Goal: Navigation & Orientation: Understand site structure

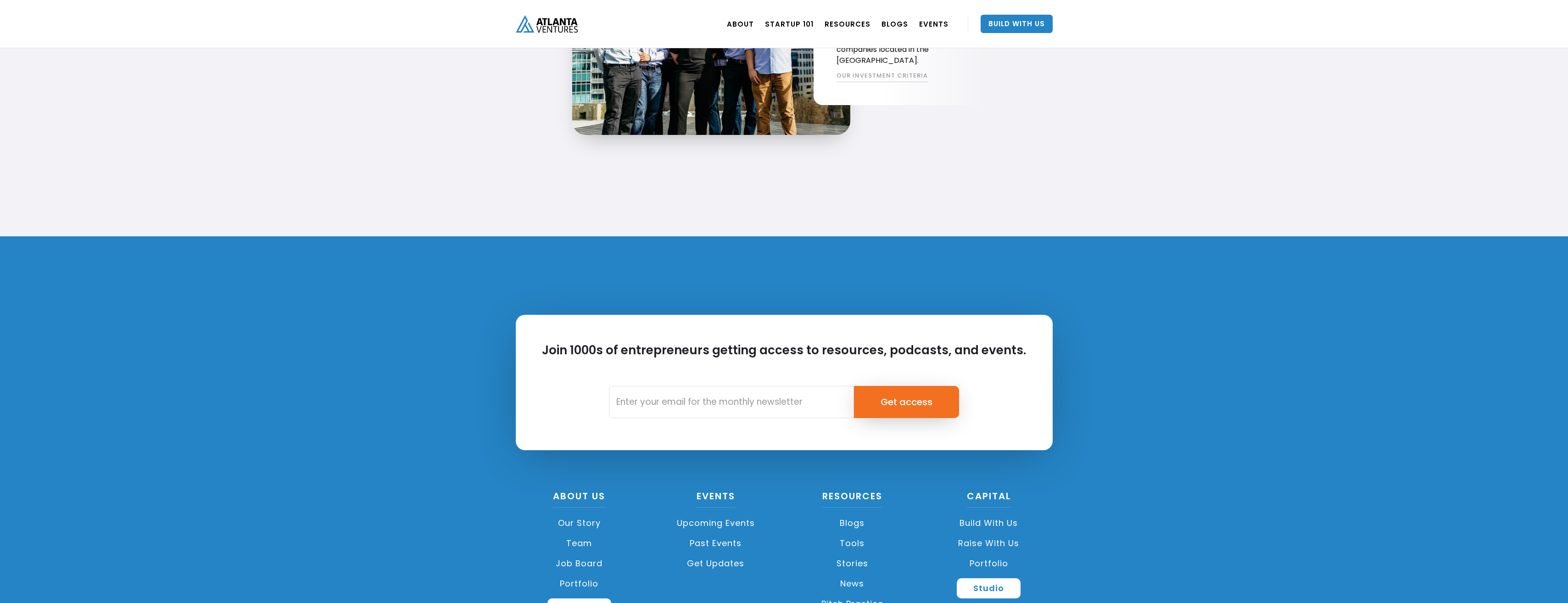
scroll to position [2018, 0]
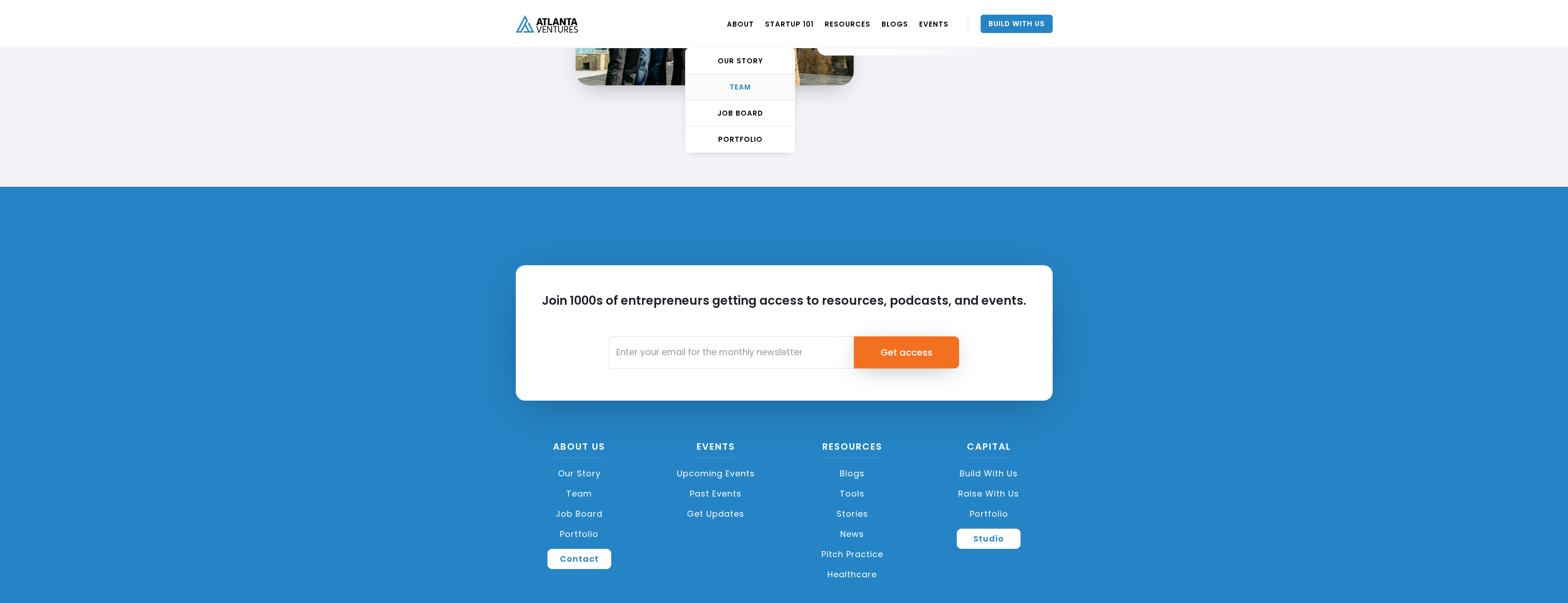
click at [745, 83] on div "TEAM" at bounding box center [740, 87] width 109 height 9
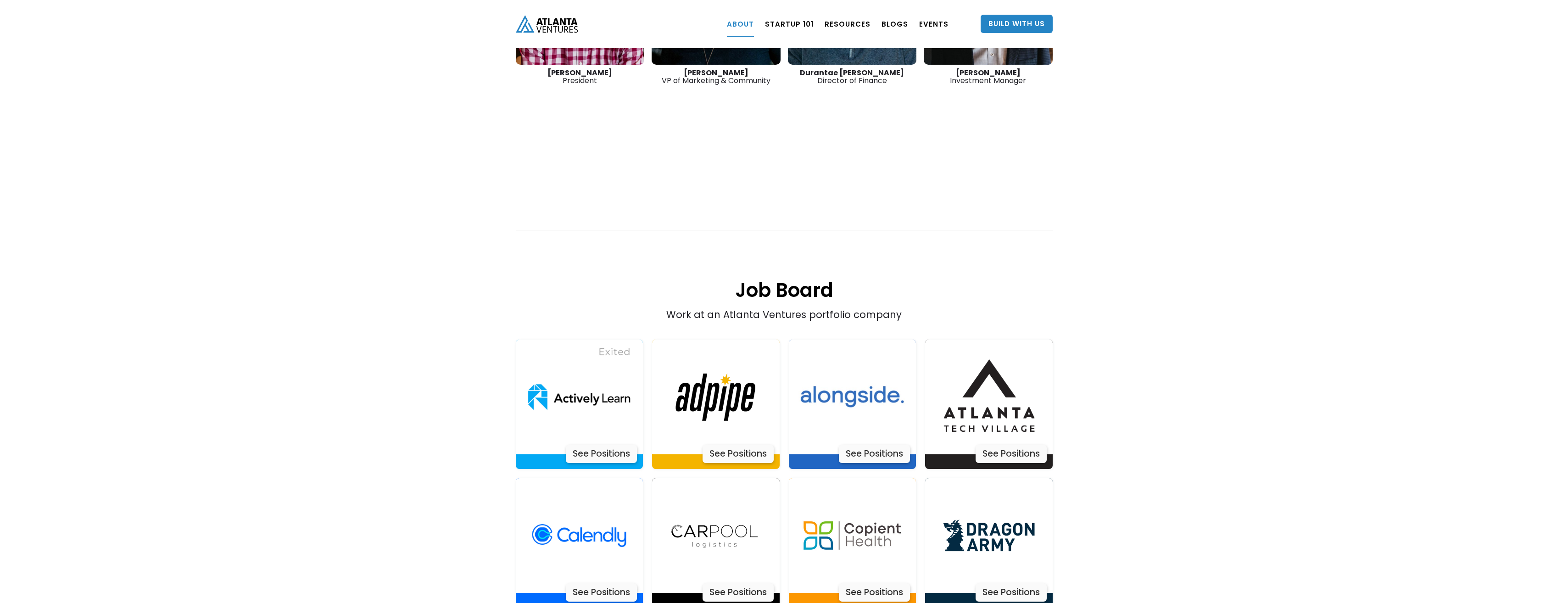
scroll to position [1634, 0]
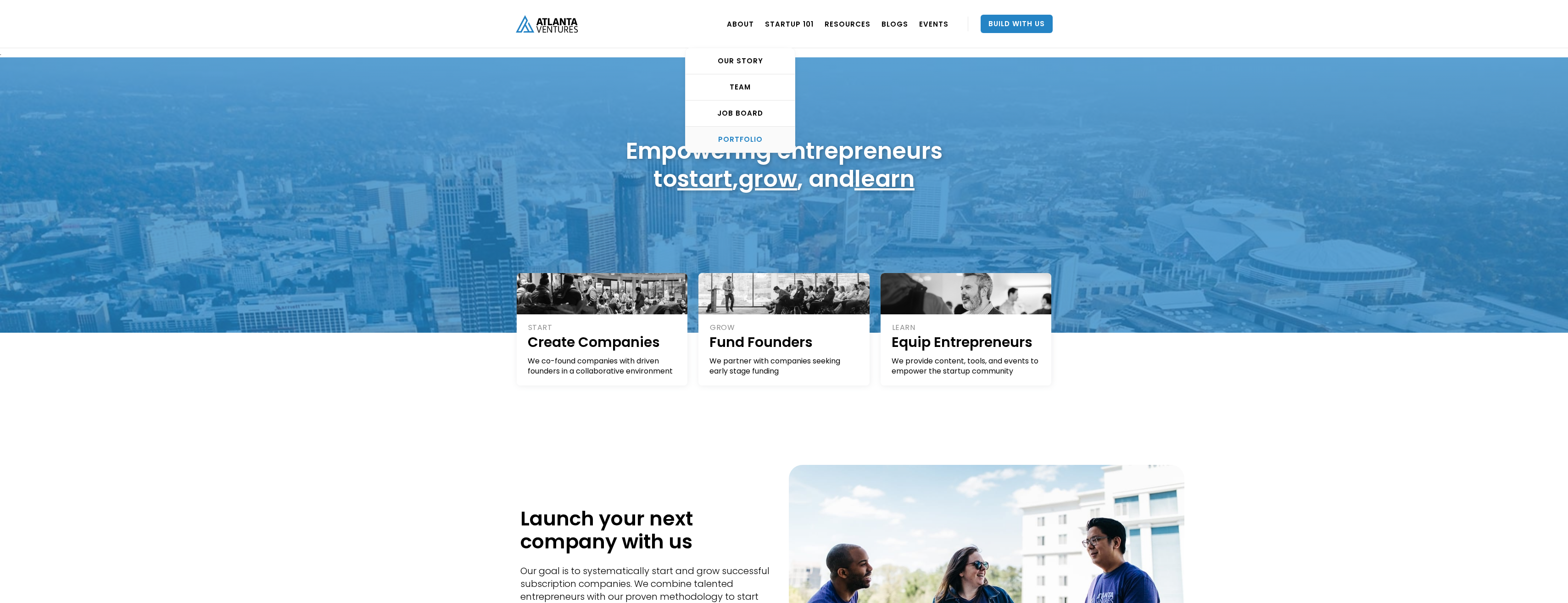
click at [760, 137] on div "PORTFOLIO" at bounding box center [740, 139] width 109 height 9
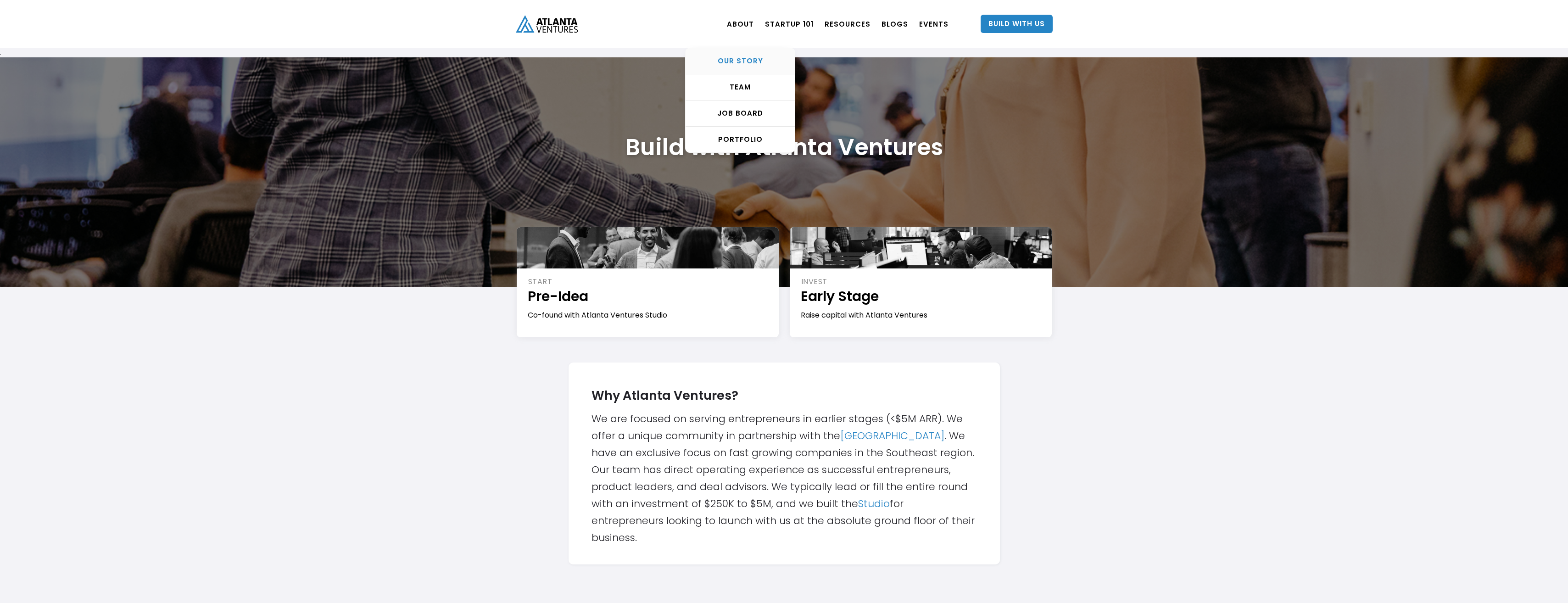
click at [749, 61] on div "OUR STORY" at bounding box center [740, 61] width 109 height 9
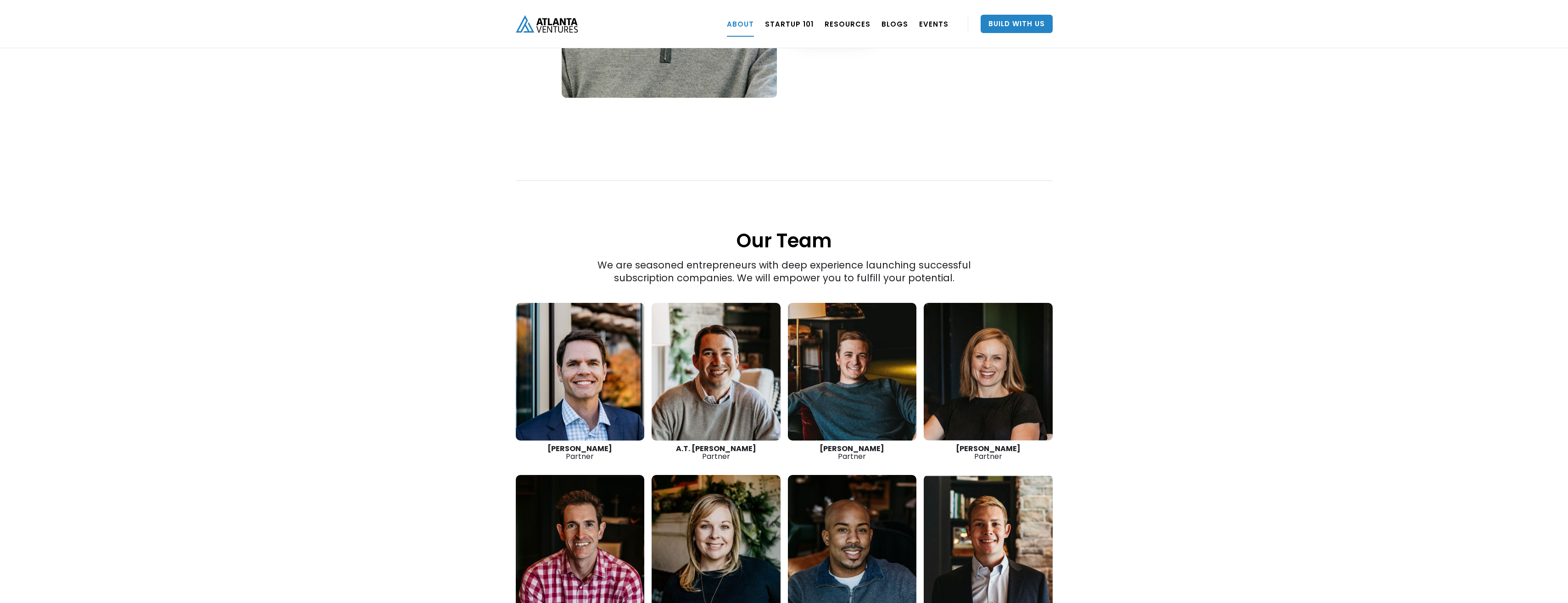
scroll to position [1147, 0]
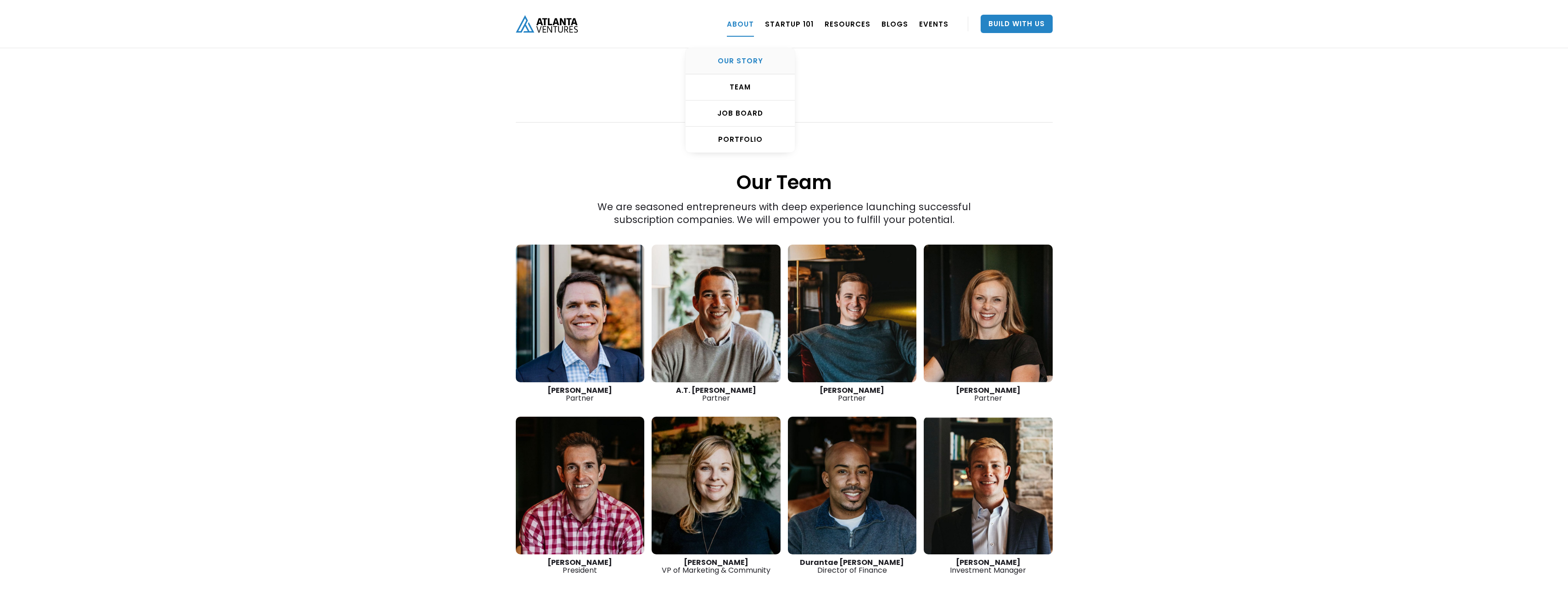
click at [744, 60] on div "OUR STORY" at bounding box center [740, 61] width 109 height 9
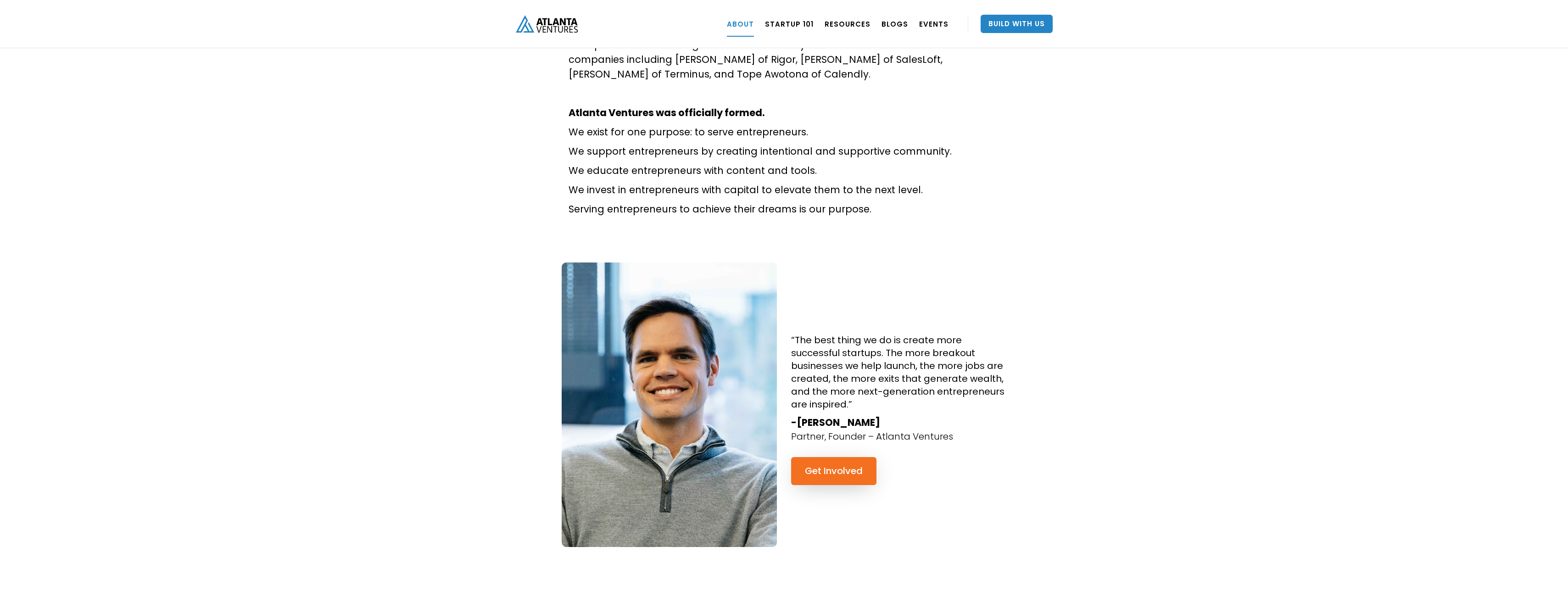
scroll to position [688, 0]
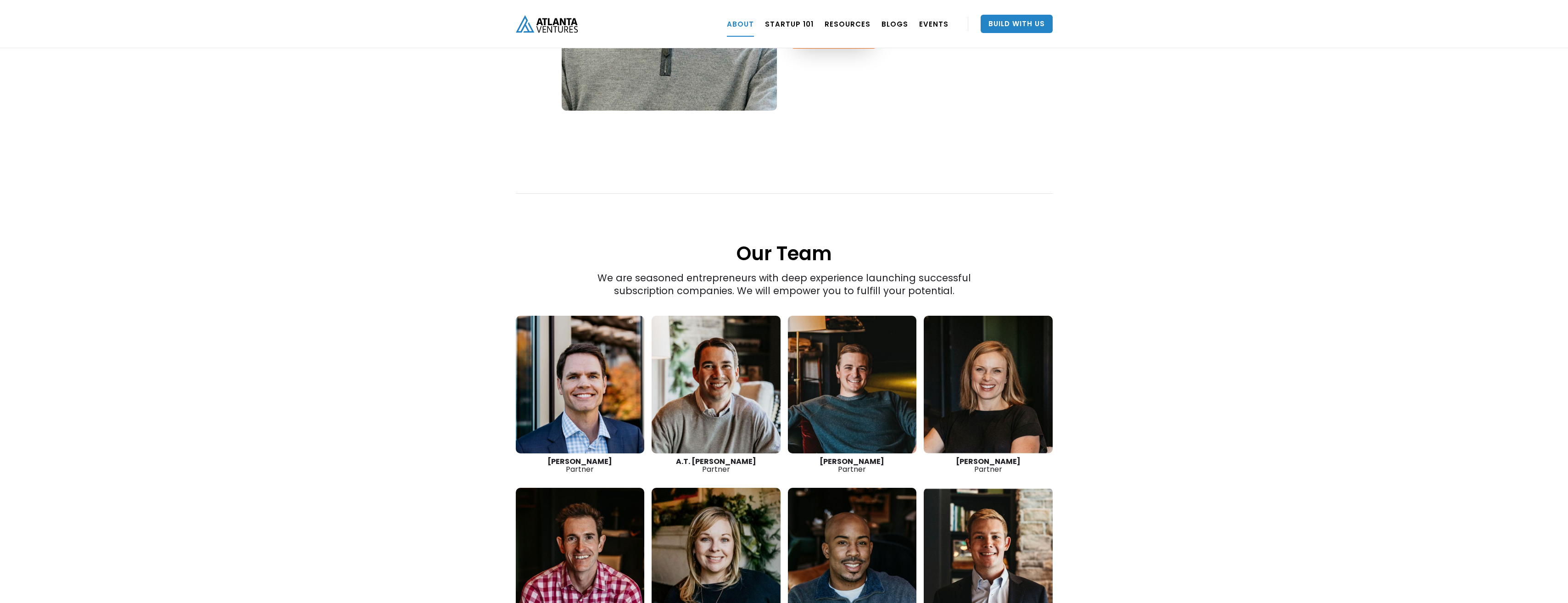
scroll to position [1147, 0]
